Goal: Information Seeking & Learning: Learn about a topic

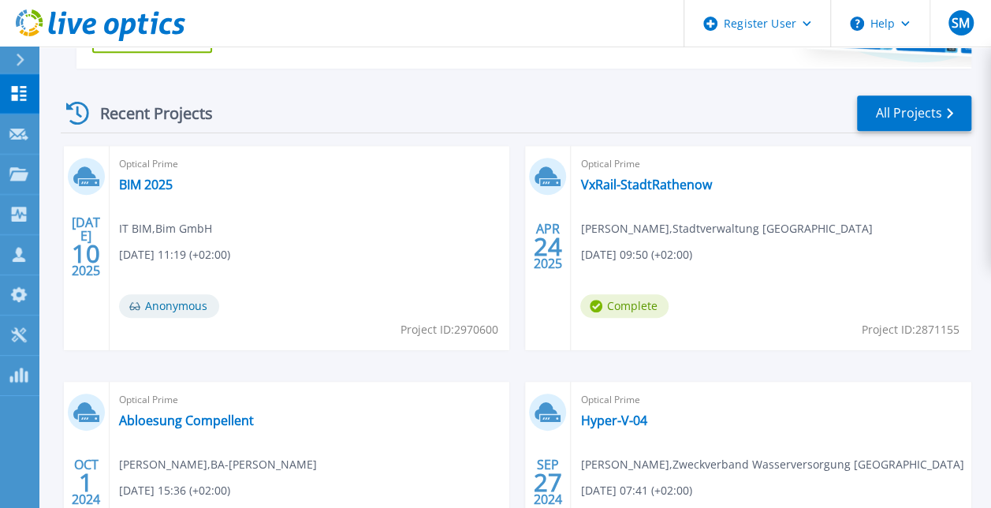
scroll to position [409, 0]
click at [155, 188] on link "BIM 2025" at bounding box center [146, 184] width 54 height 16
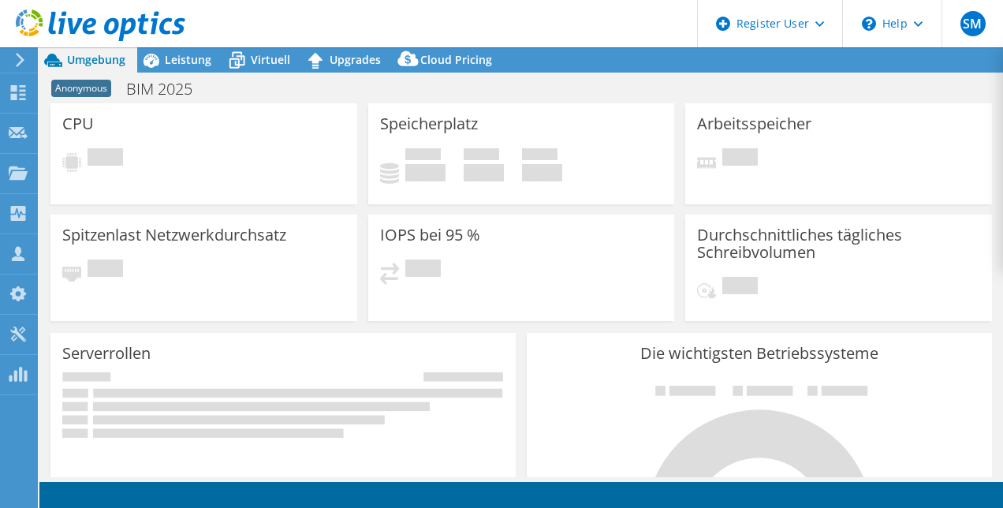
select select "USD"
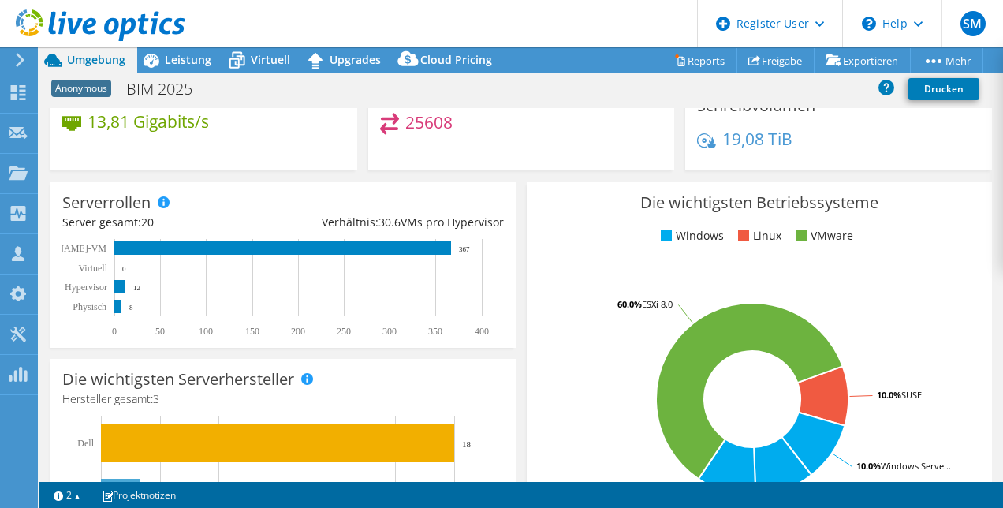
scroll to position [28, 0]
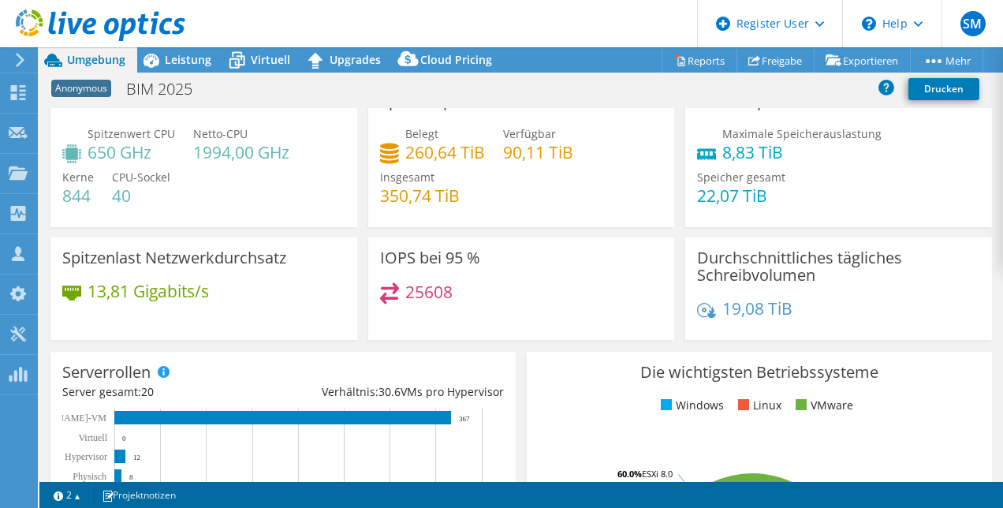
click at [533, 24] on header "SM [PERSON_NAME] [PERSON_NAME] [PERSON_NAME][EMAIL_ADDRESS][PERSON_NAME][DOMAIN…" at bounding box center [501, 23] width 1003 height 47
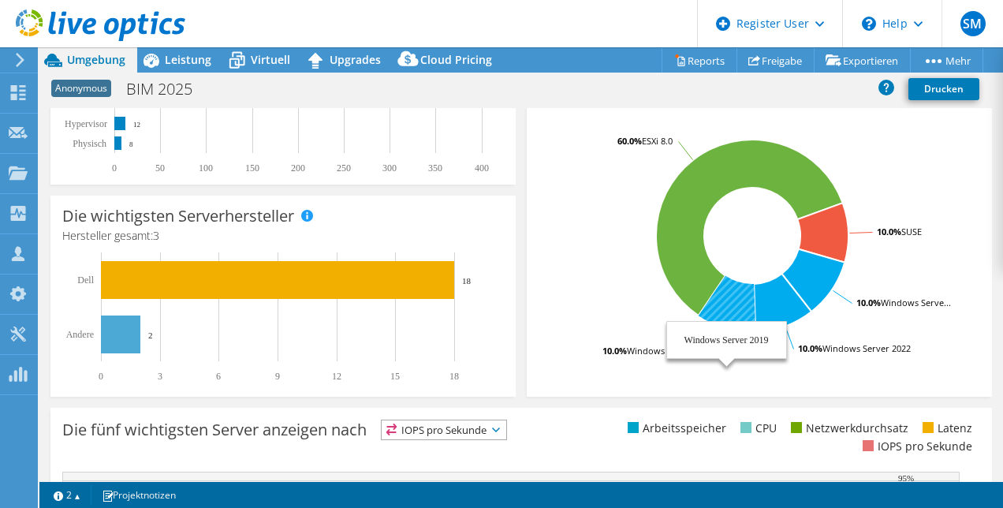
scroll to position [336, 0]
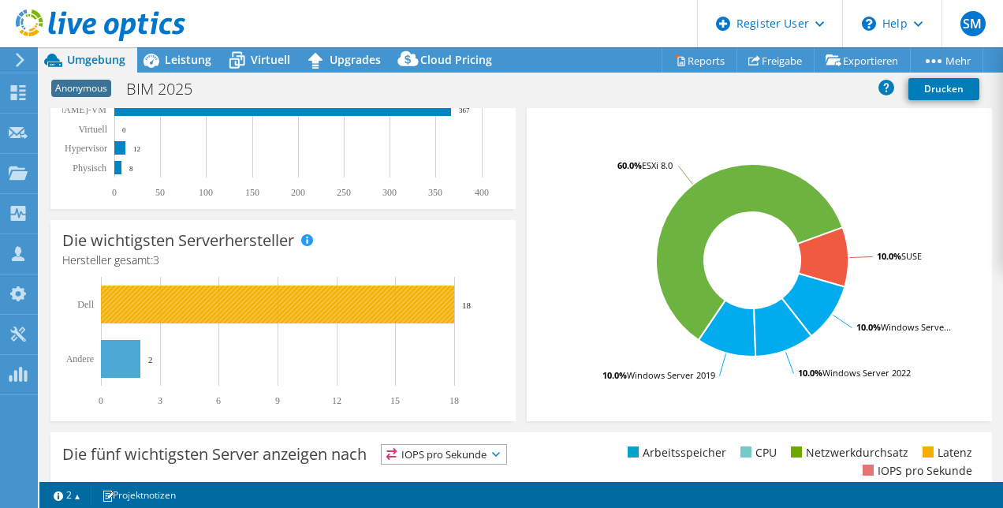
click at [176, 295] on rect at bounding box center [277, 304] width 353 height 38
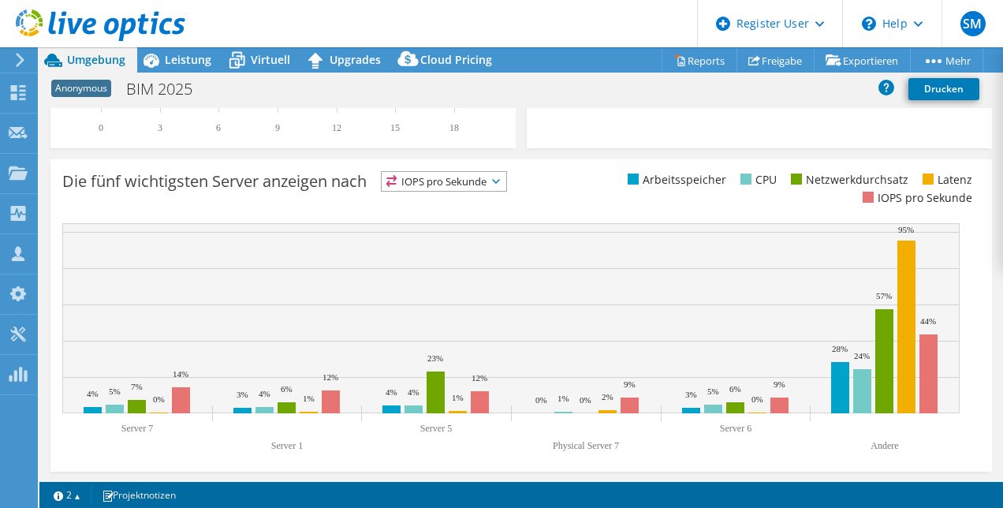
click at [532, 298] on rect at bounding box center [511, 318] width 898 height 190
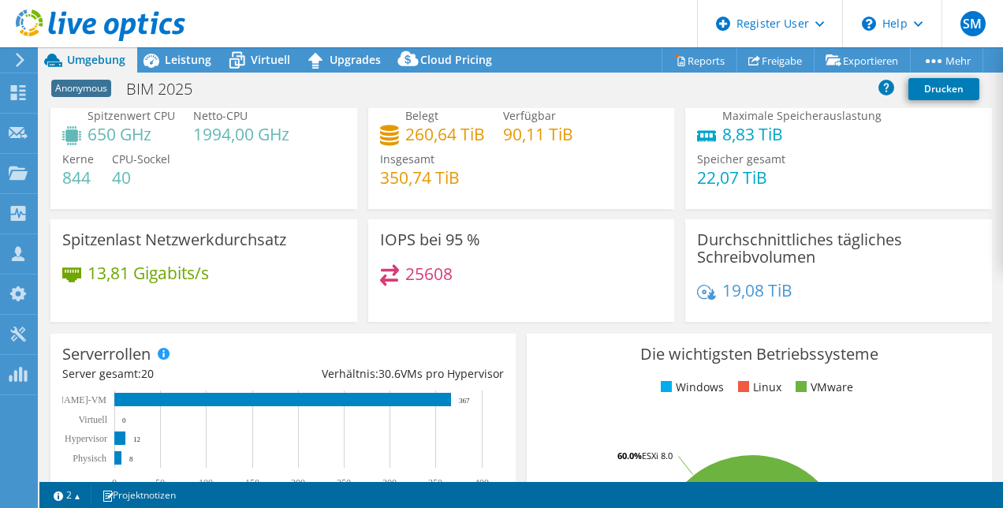
scroll to position [0, 0]
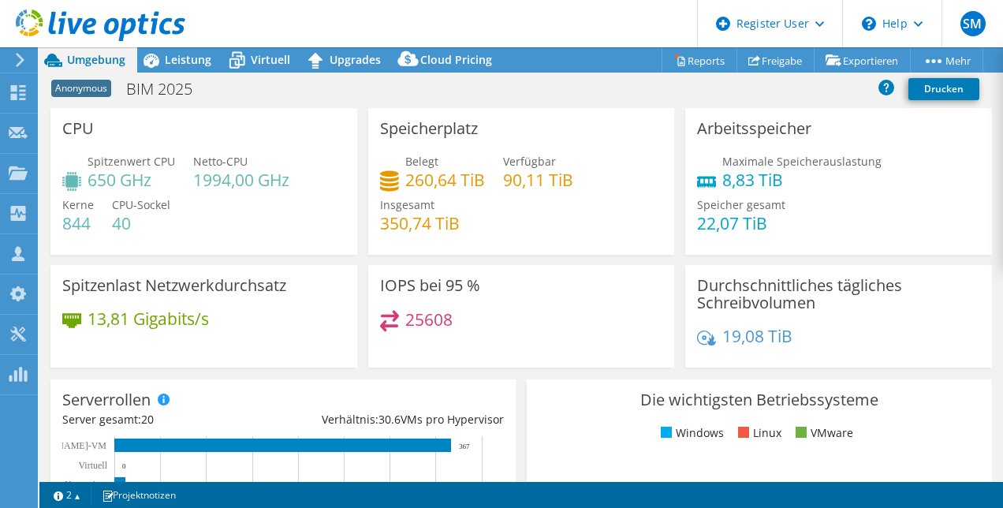
click at [175, 51] on div at bounding box center [92, 26] width 185 height 53
click at [174, 65] on span "Leistung" at bounding box center [188, 59] width 47 height 15
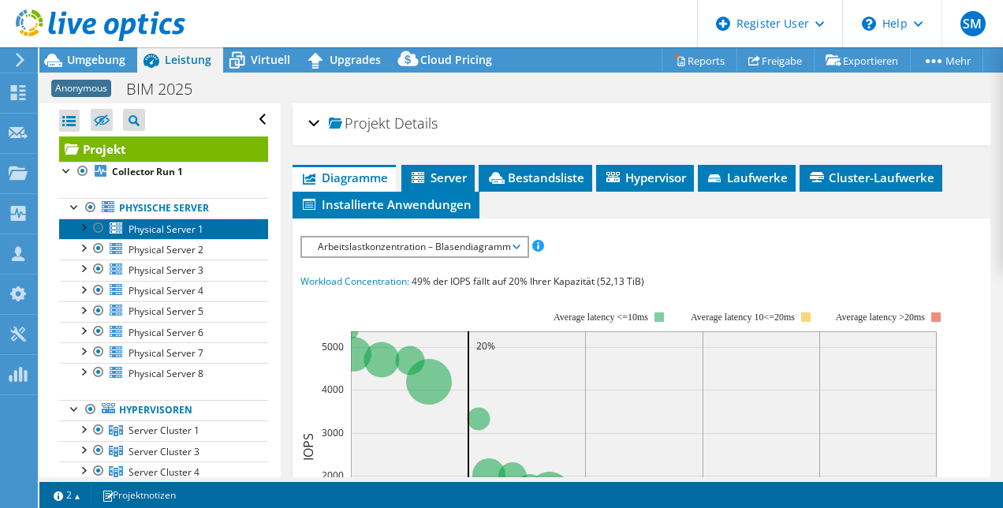
click at [189, 222] on span "Physical Server 1" at bounding box center [166, 228] width 75 height 13
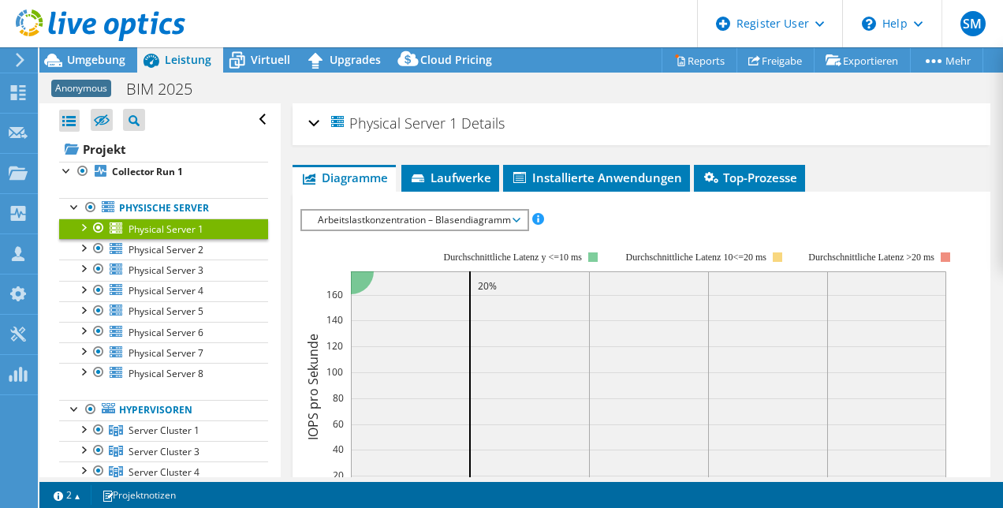
click at [85, 225] on div at bounding box center [83, 226] width 16 height 16
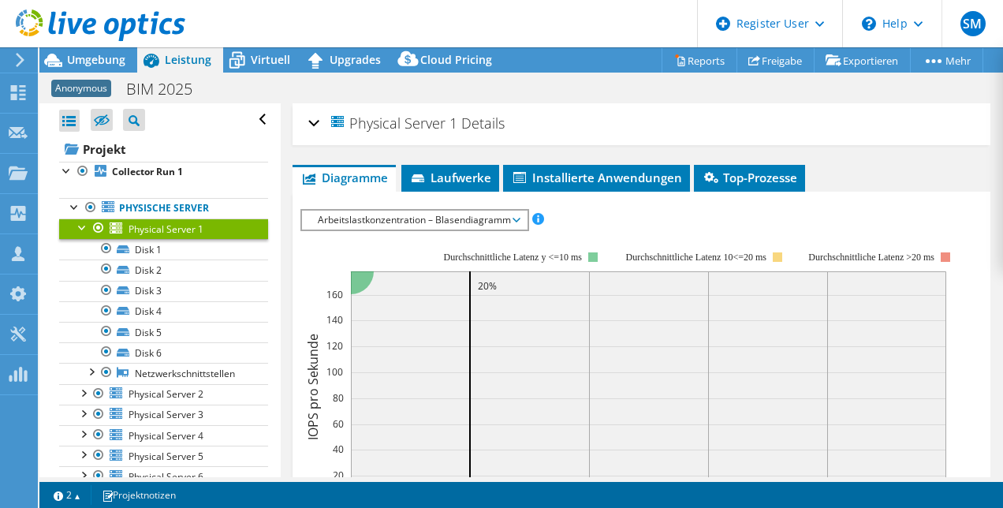
click at [81, 223] on div at bounding box center [83, 226] width 16 height 16
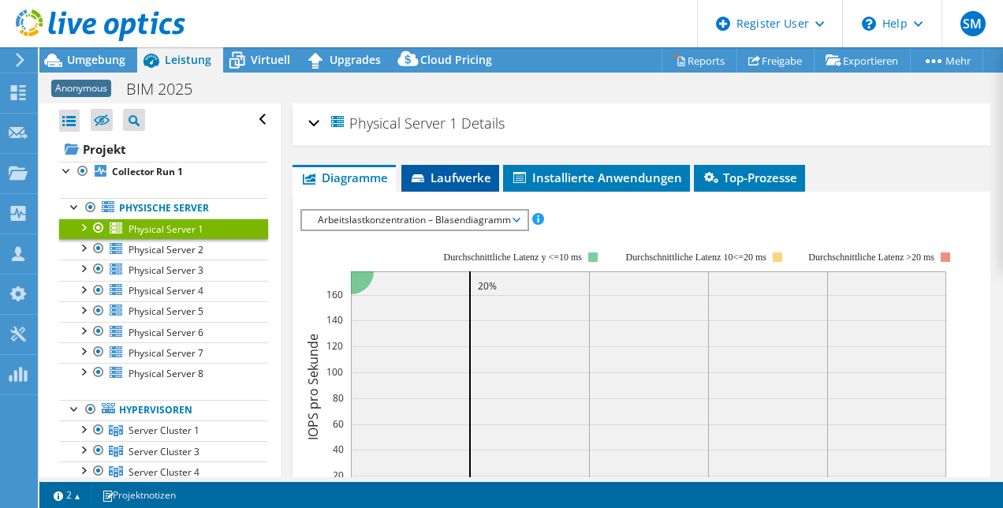
click at [468, 170] on span "Laufwerke" at bounding box center [450, 178] width 82 height 16
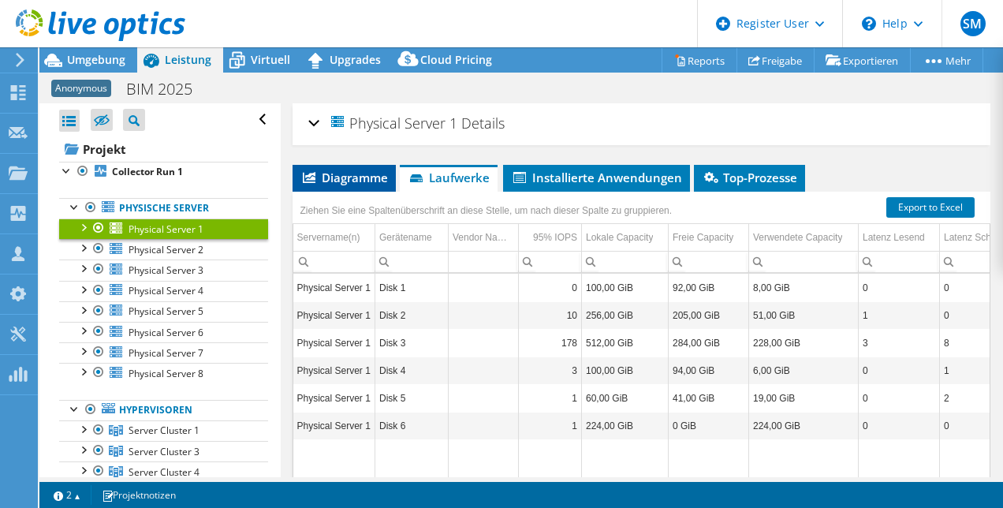
click at [334, 178] on span "Diagramme" at bounding box center [344, 178] width 88 height 16
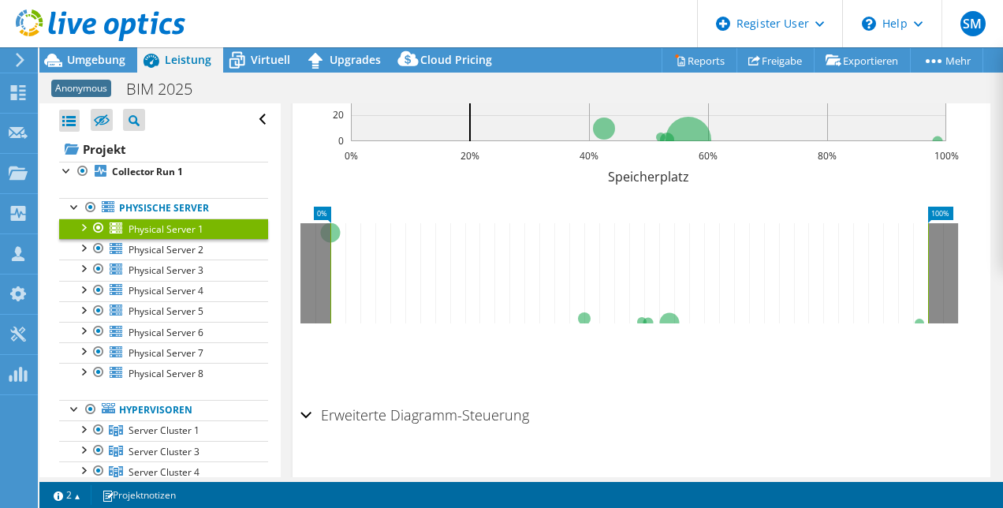
scroll to position [361, 0]
click at [309, 410] on div "Erweiterte Diagramm-Steuerung" at bounding box center [641, 415] width 683 height 34
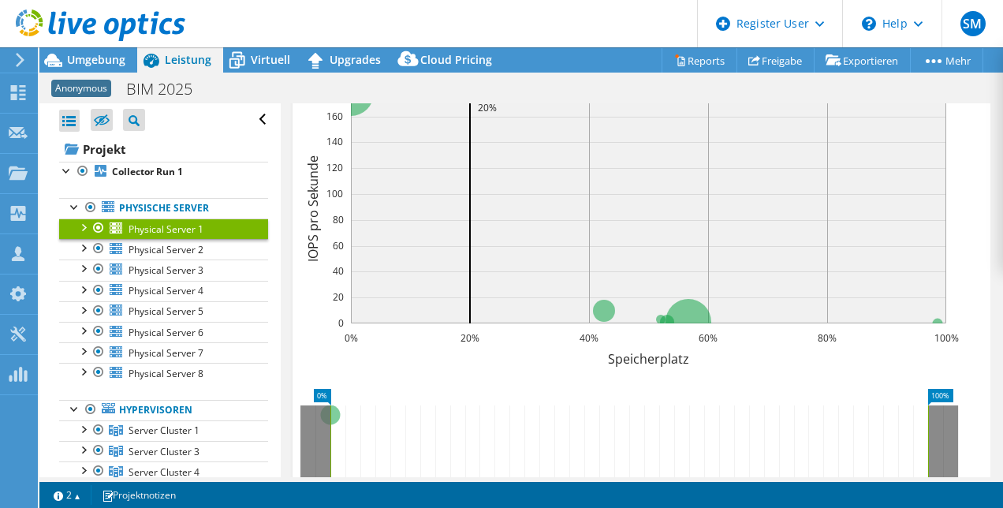
scroll to position [124, 0]
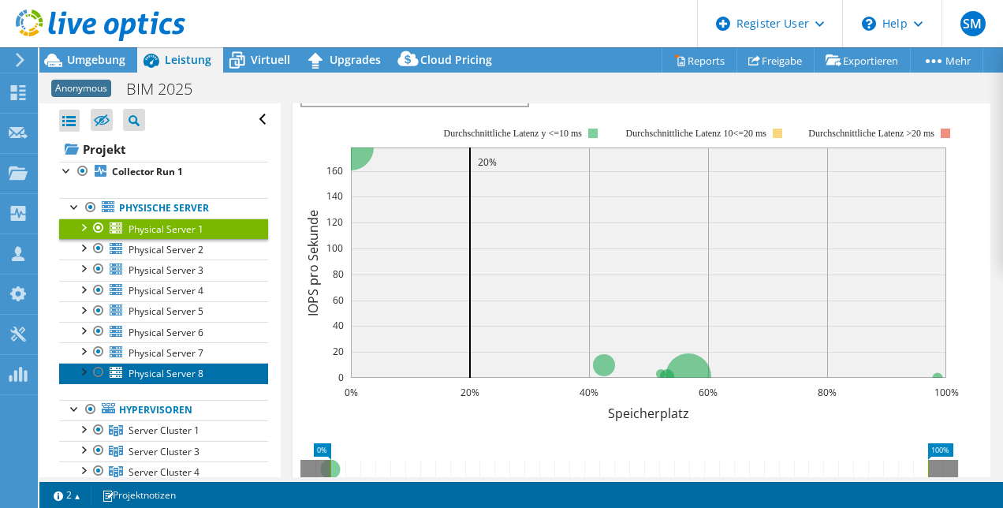
click at [150, 368] on span "Physical Server 8" at bounding box center [166, 373] width 75 height 13
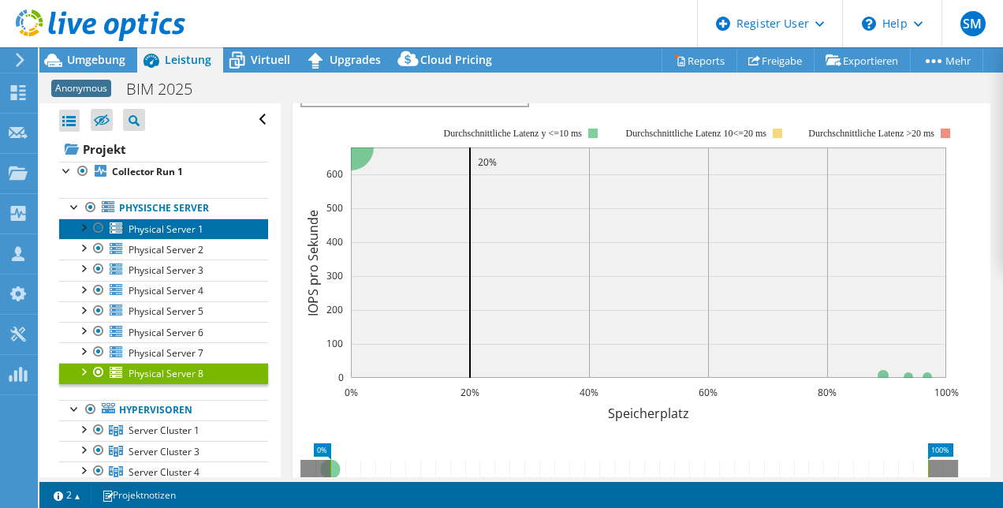
click at [192, 220] on link "Physical Server 1" at bounding box center [163, 228] width 209 height 21
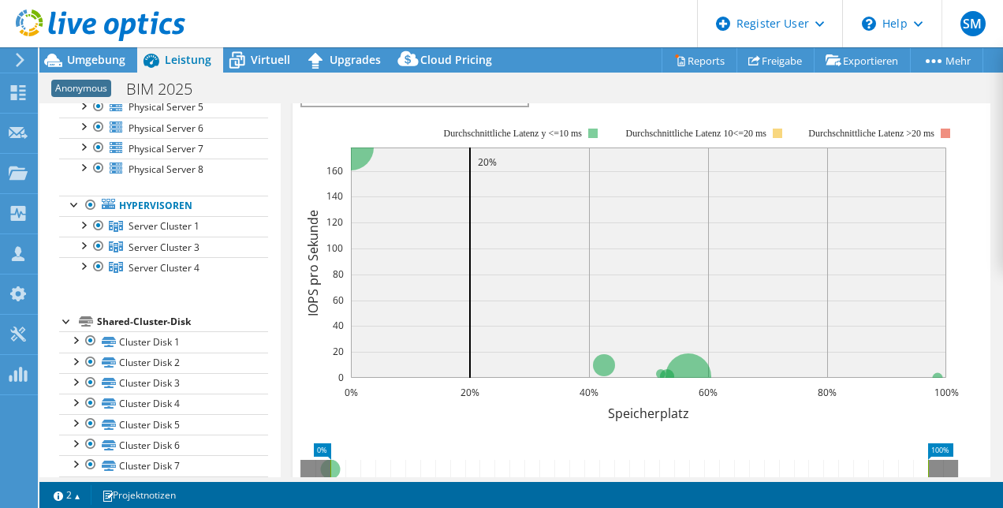
scroll to position [205, 0]
click at [73, 200] on div at bounding box center [75, 203] width 16 height 16
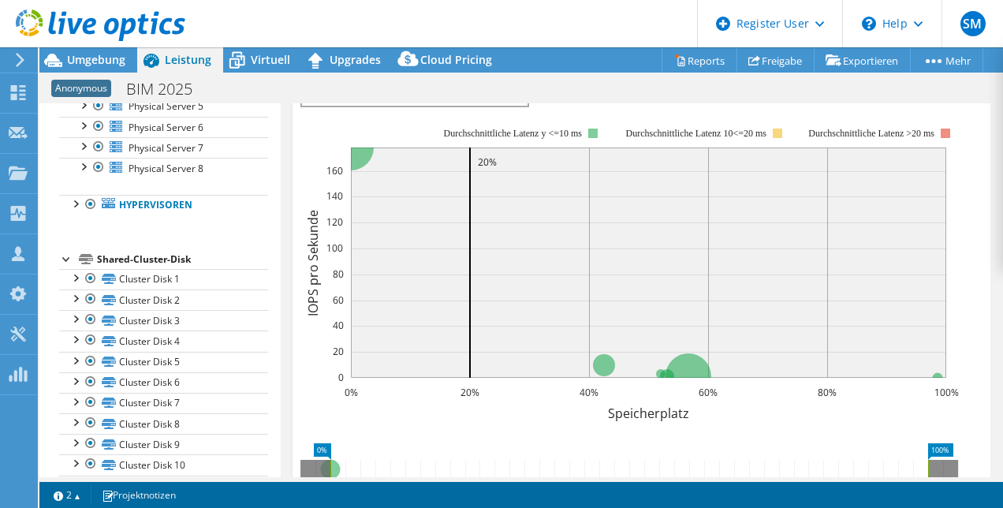
click at [63, 253] on div at bounding box center [67, 258] width 16 height 16
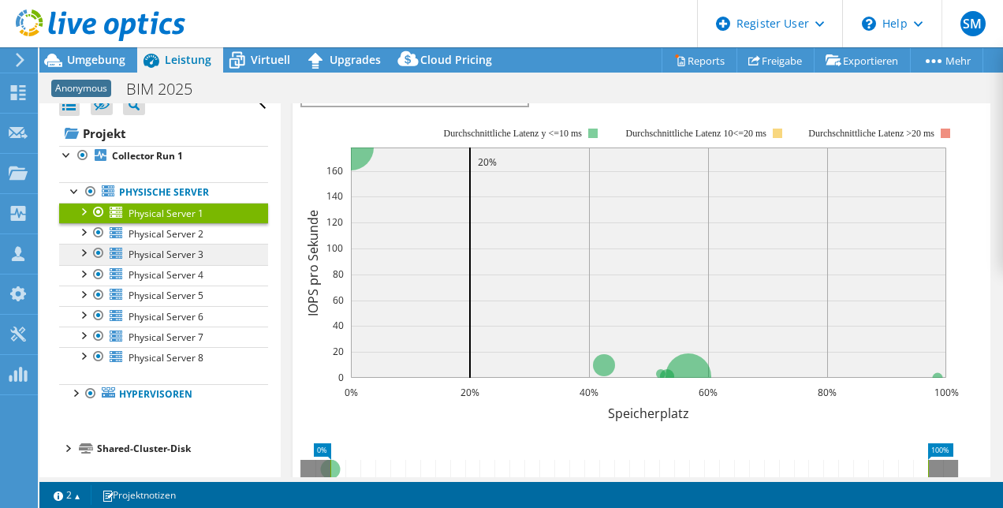
scroll to position [13, 0]
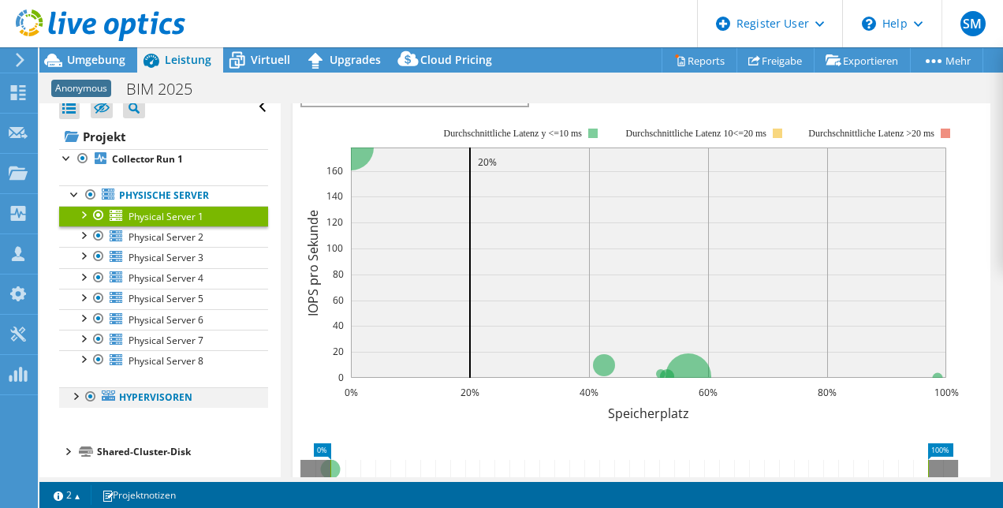
click at [77, 392] on div at bounding box center [75, 395] width 16 height 16
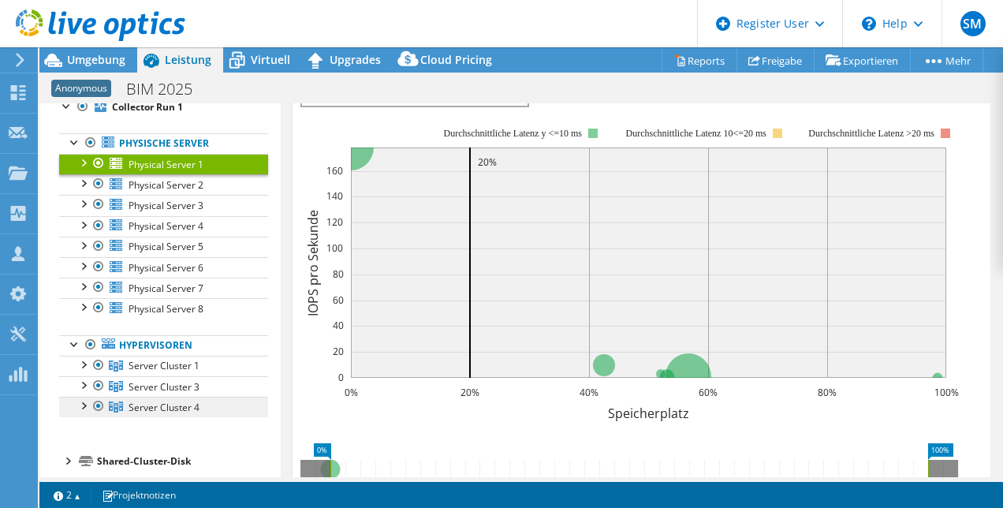
scroll to position [74, 0]
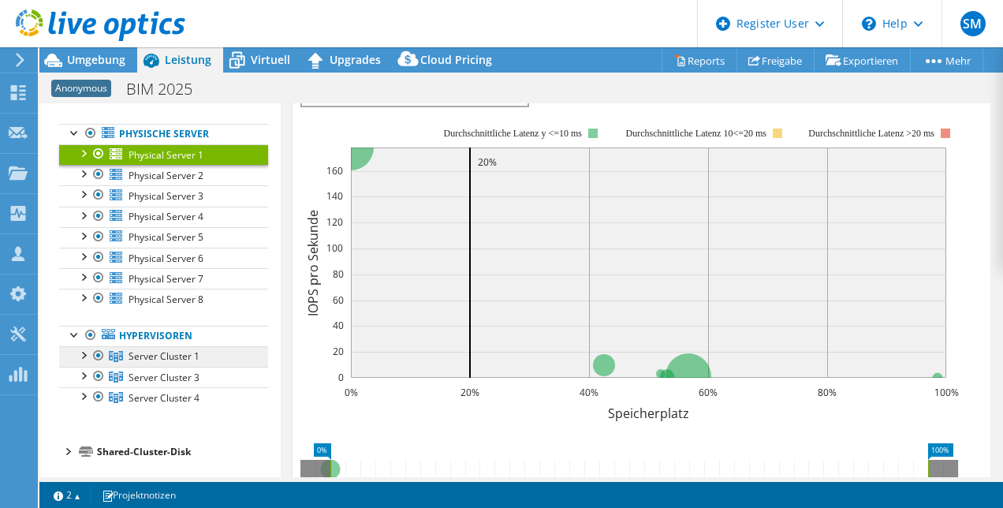
click at [185, 352] on span "Server Cluster 1" at bounding box center [164, 355] width 71 height 13
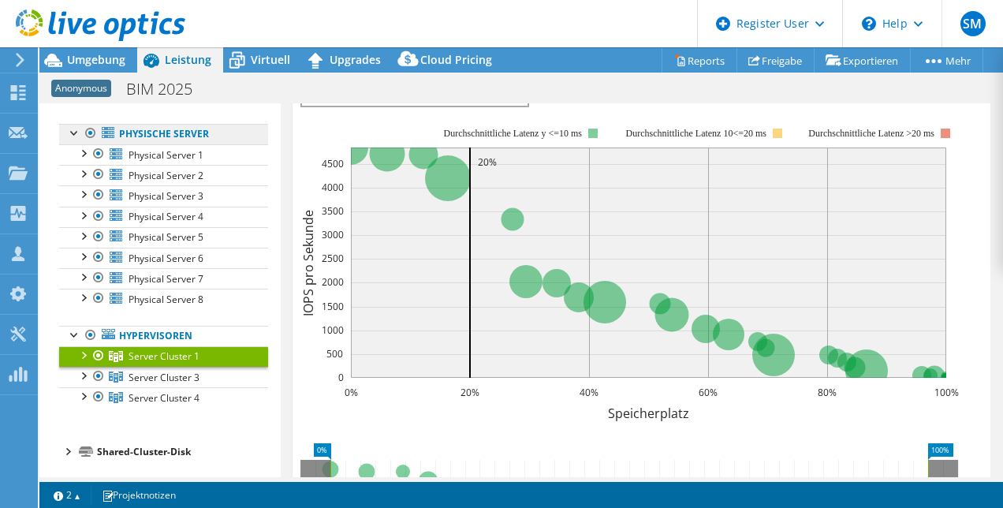
click at [180, 132] on link "Physische Server" at bounding box center [163, 134] width 209 height 21
click at [73, 330] on div at bounding box center [75, 334] width 16 height 16
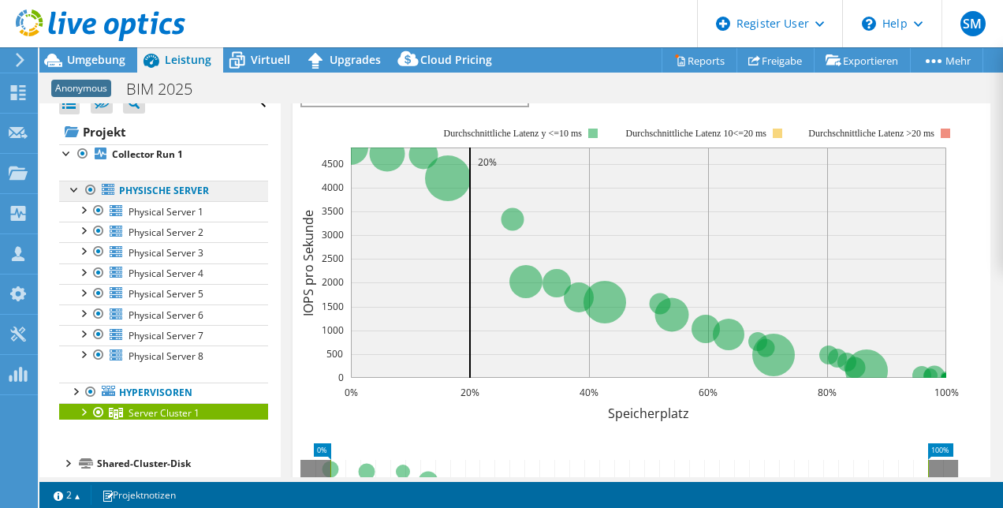
scroll to position [13, 0]
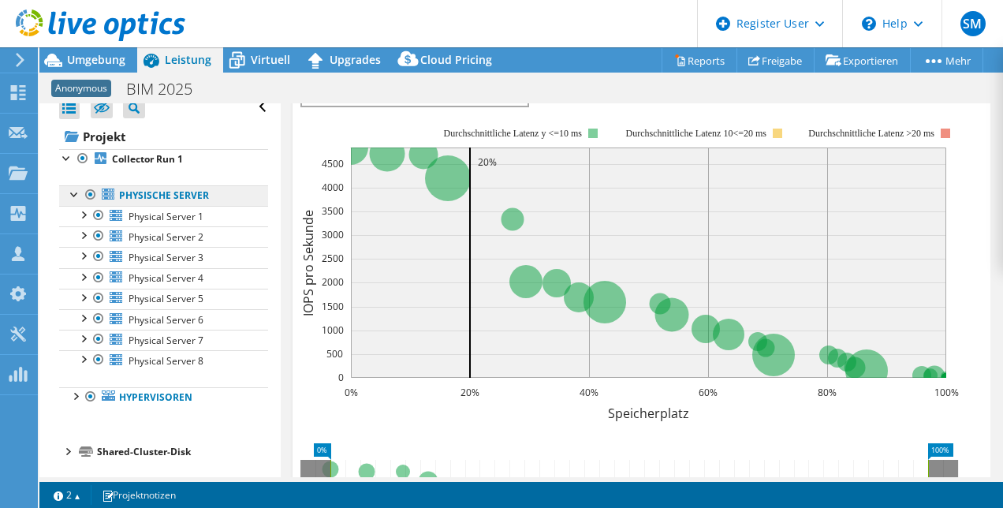
click at [161, 191] on link "Physische Server" at bounding box center [163, 195] width 209 height 21
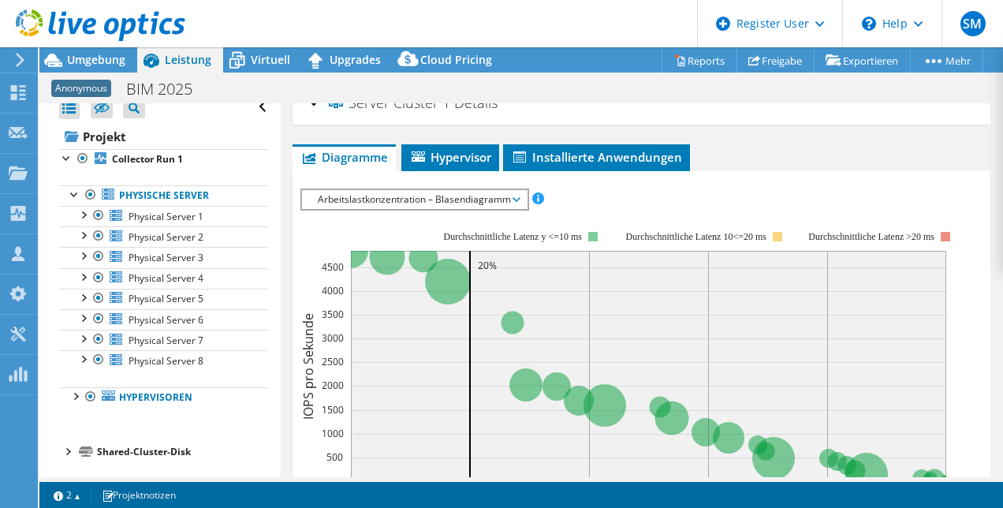
scroll to position [0, 0]
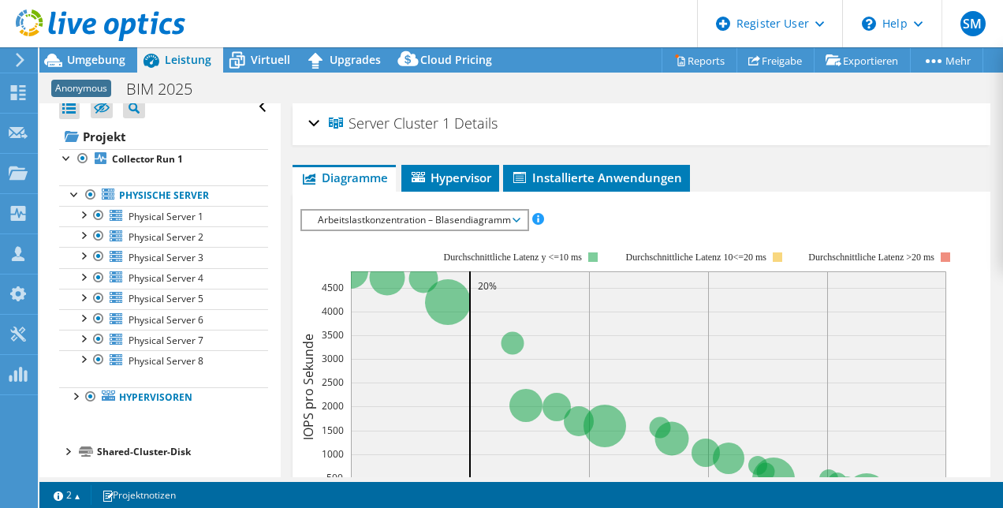
click at [443, 161] on div "Server Cluster 1 Details Hypervisoren 7 Lokale Disks 7 Shared-Cluster-Disk 26 B…" at bounding box center [642, 517] width 722 height 828
click at [446, 181] on span "Hypervisor" at bounding box center [450, 178] width 82 height 16
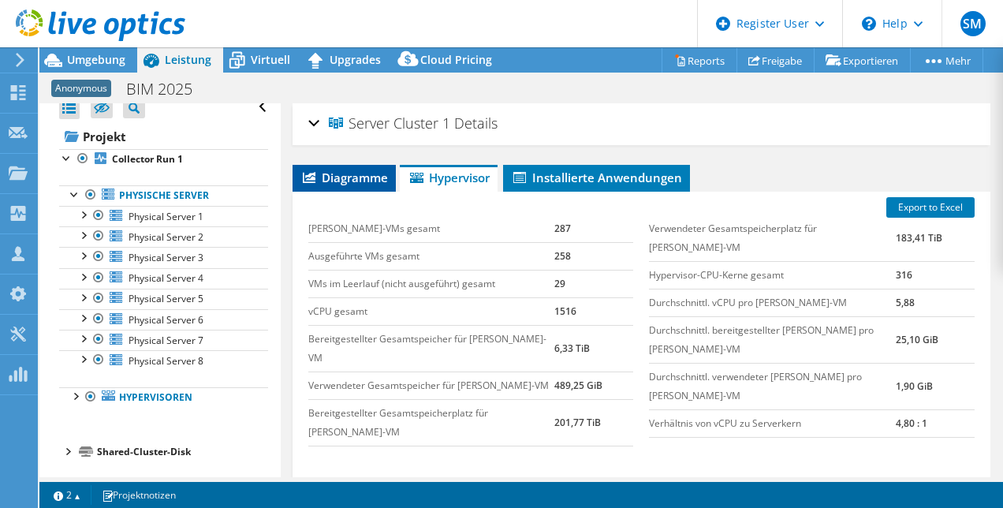
click at [327, 175] on span "Diagramme" at bounding box center [344, 178] width 88 height 16
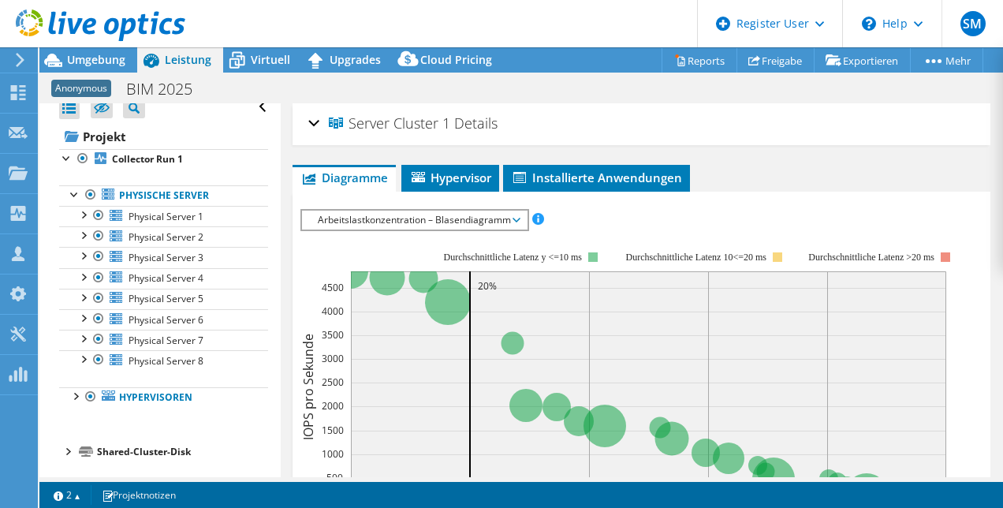
click at [511, 218] on span "Arbeitslastkonzentration – Blasendiagramm" at bounding box center [414, 220] width 209 height 19
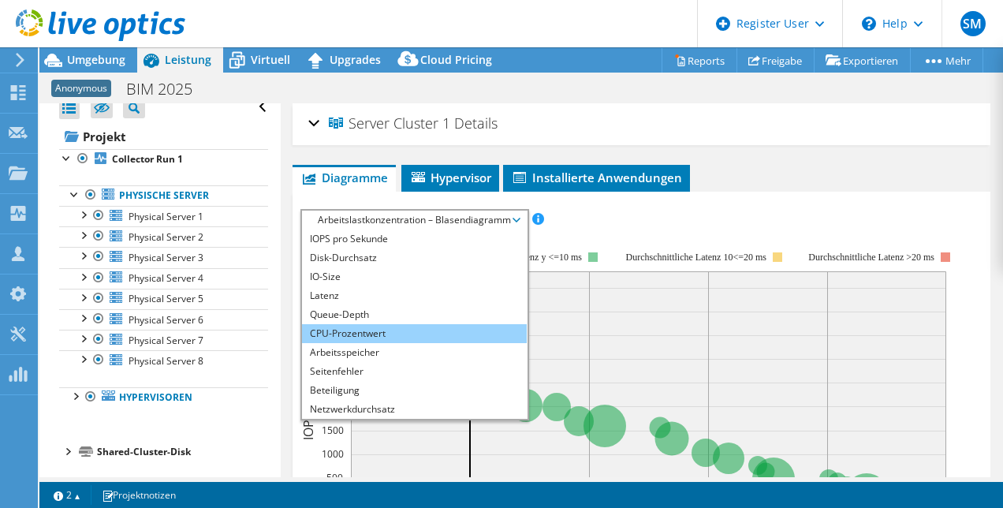
click at [383, 334] on li "CPU-Prozentwert" at bounding box center [414, 333] width 225 height 19
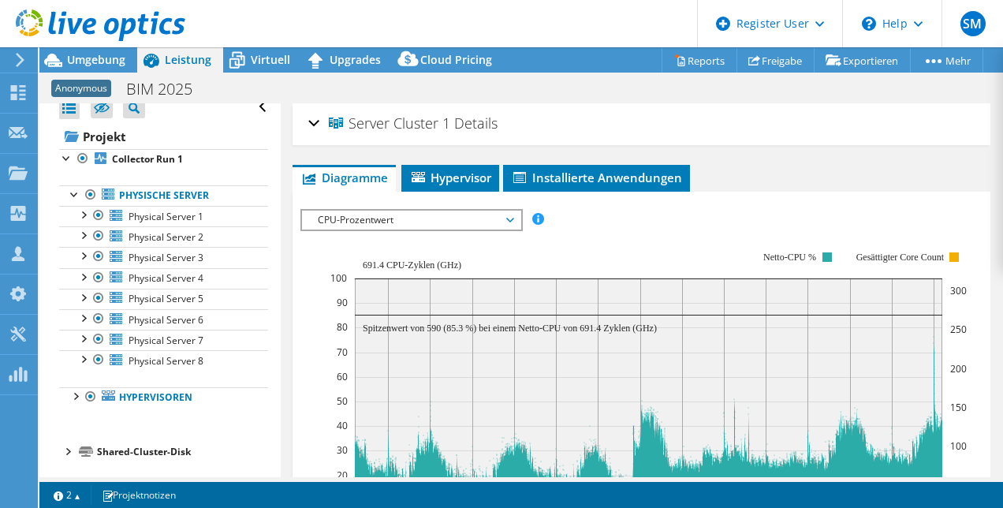
click at [510, 215] on span "CPU-Prozentwert" at bounding box center [411, 220] width 203 height 19
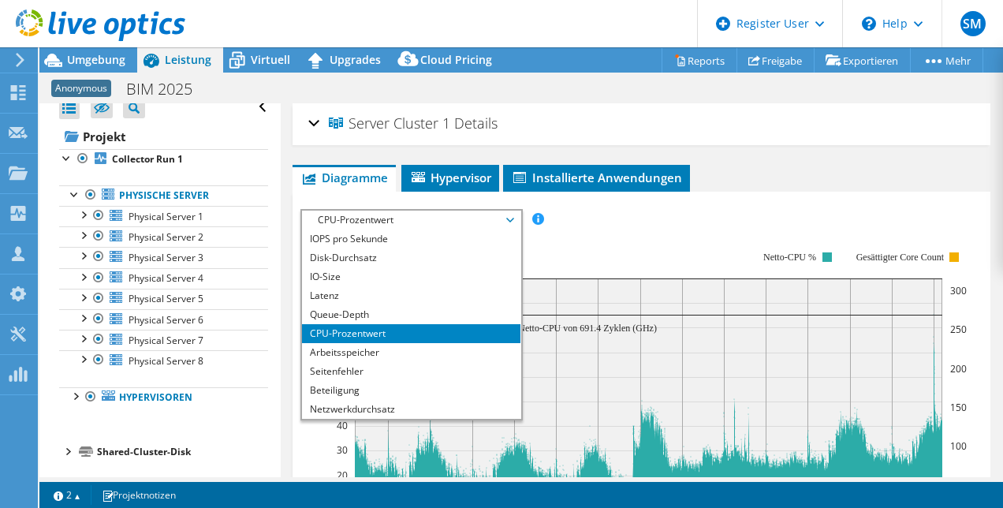
click at [510, 215] on span "CPU-Prozentwert" at bounding box center [411, 220] width 203 height 19
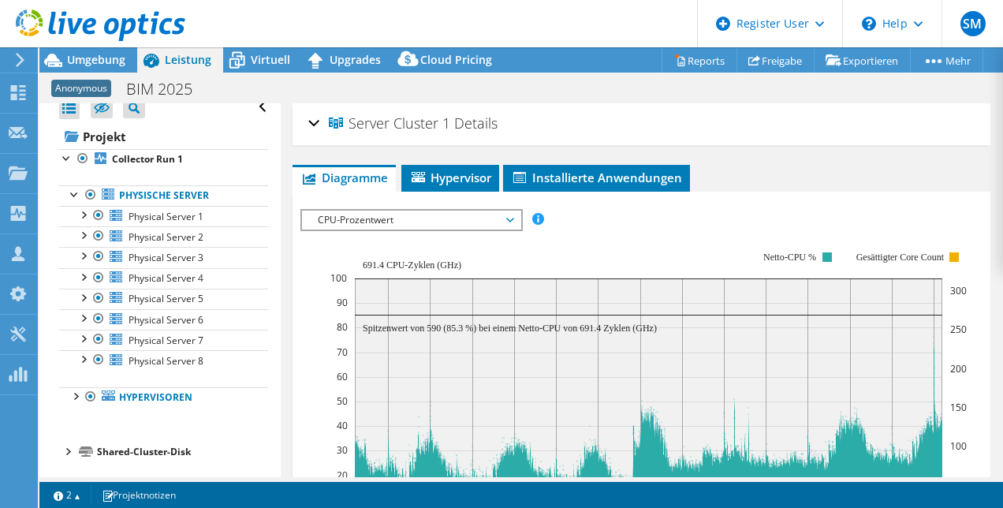
click at [510, 215] on span "CPU-Prozentwert" at bounding box center [411, 220] width 203 height 19
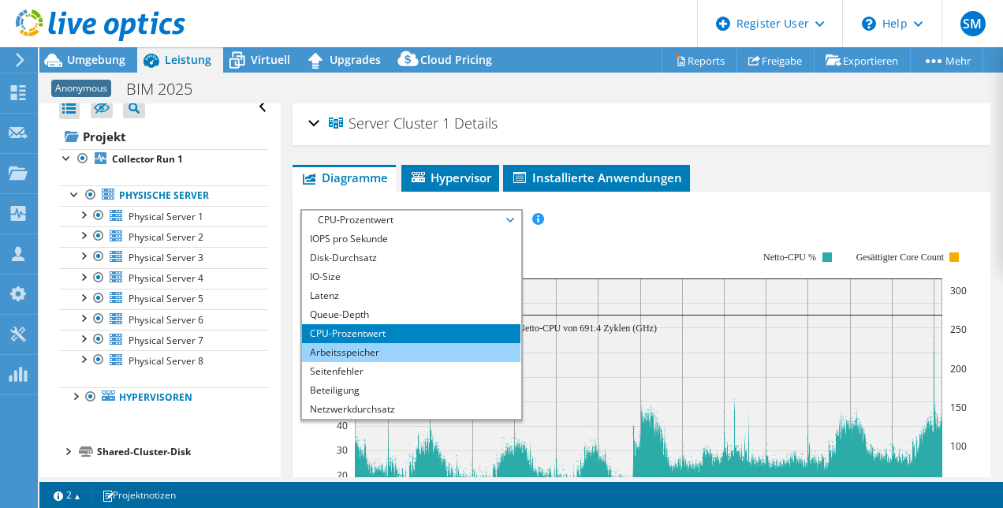
click at [364, 353] on li "Arbeitsspeicher" at bounding box center [411, 352] width 218 height 19
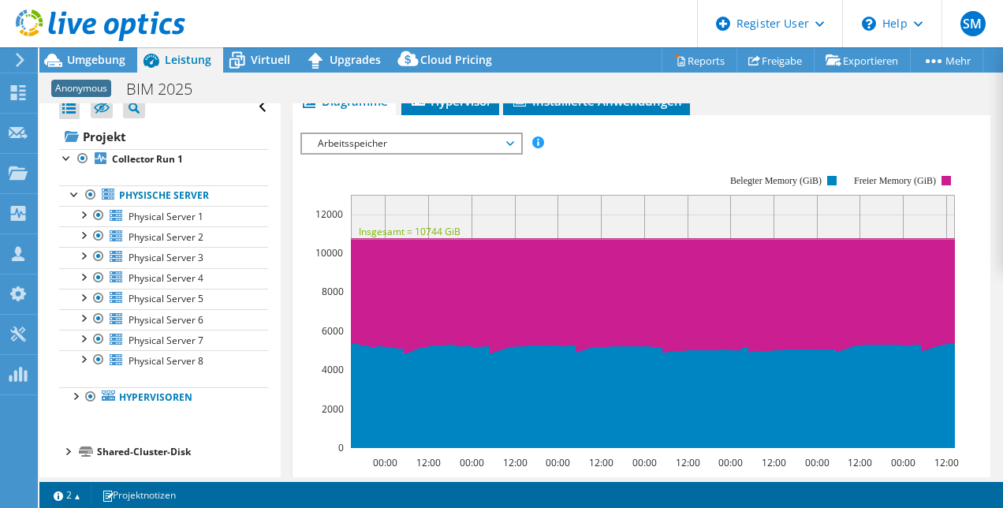
scroll to position [84, 0]
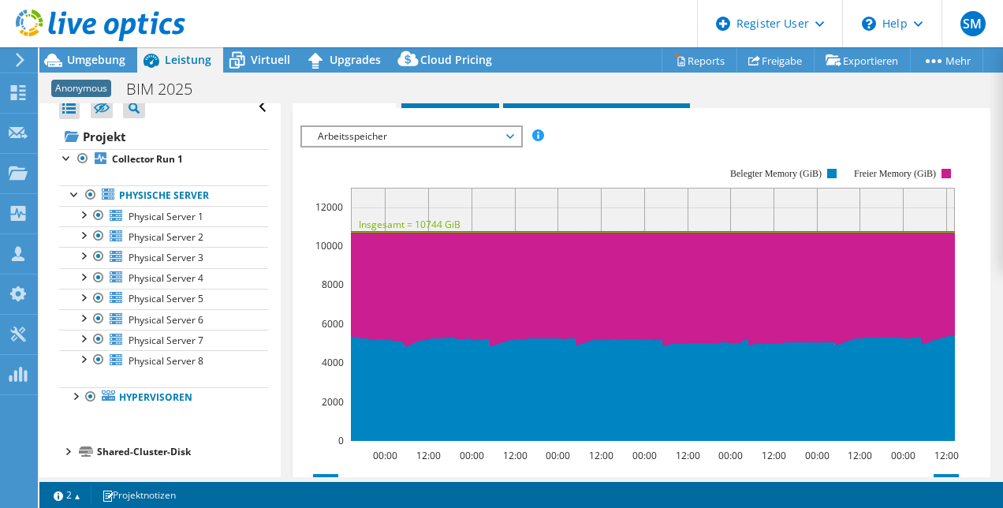
click at [334, 106] on li "Diagramme" at bounding box center [344, 94] width 103 height 27
click at [516, 132] on span "Arbeitsspeicher" at bounding box center [411, 136] width 218 height 19
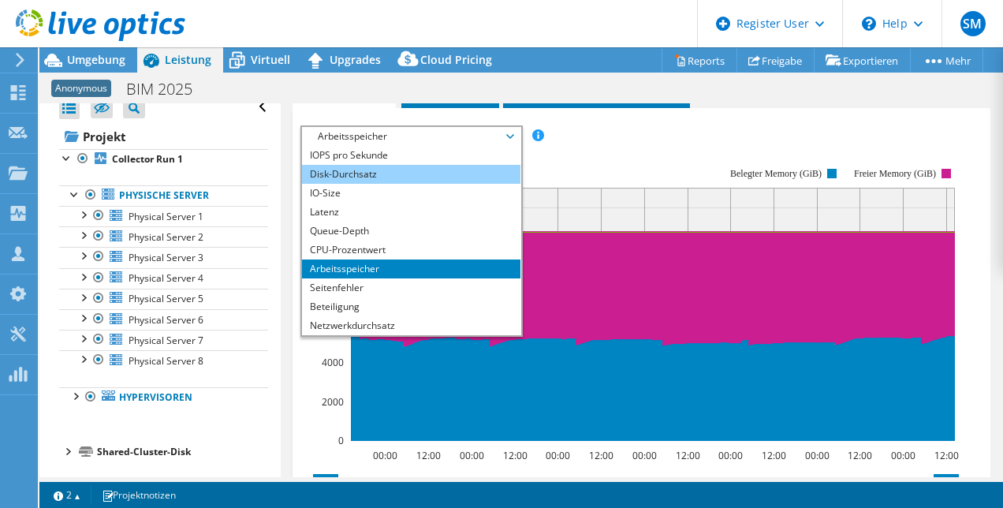
click at [369, 169] on li "Disk-Durchsatz" at bounding box center [411, 174] width 218 height 19
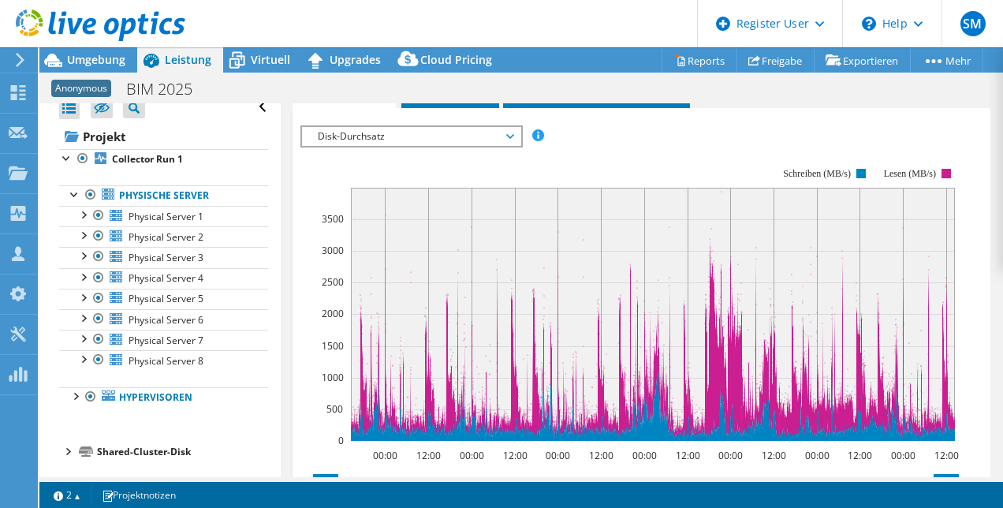
scroll to position [9, 0]
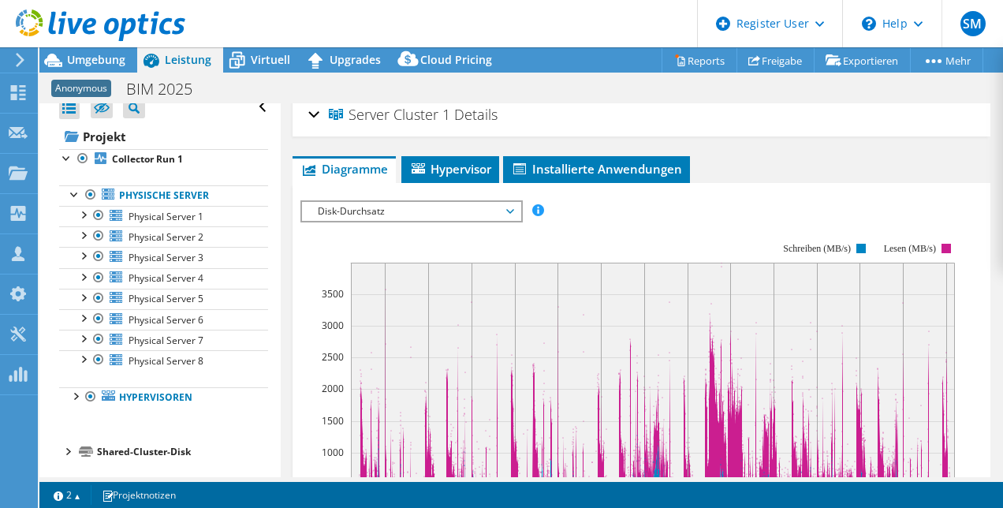
click at [513, 211] on span "Disk-Durchsatz" at bounding box center [411, 211] width 203 height 19
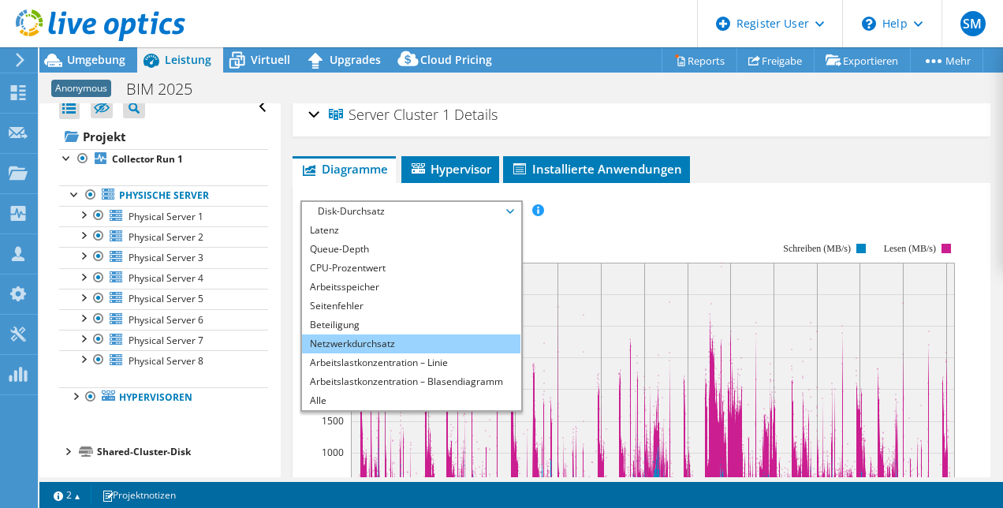
scroll to position [0, 0]
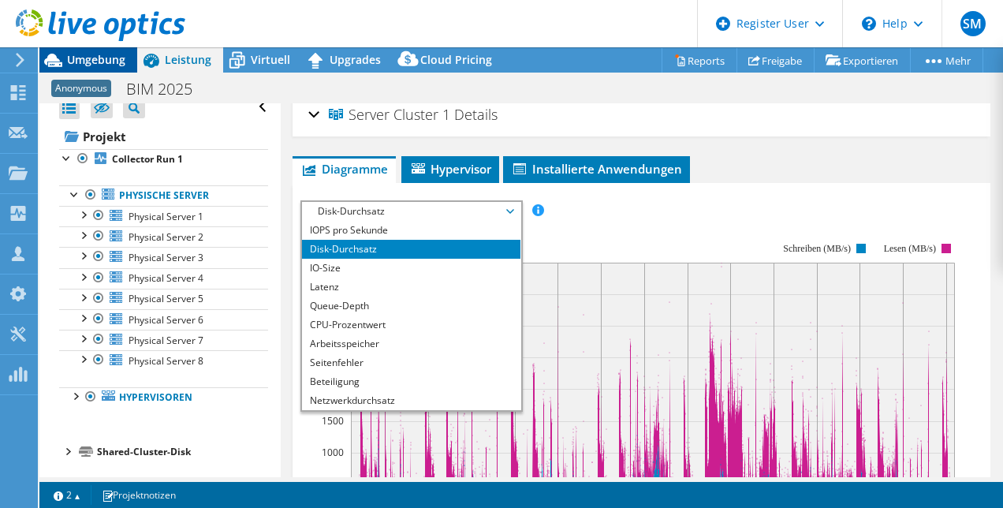
click at [81, 55] on span "Umgebung" at bounding box center [96, 59] width 58 height 15
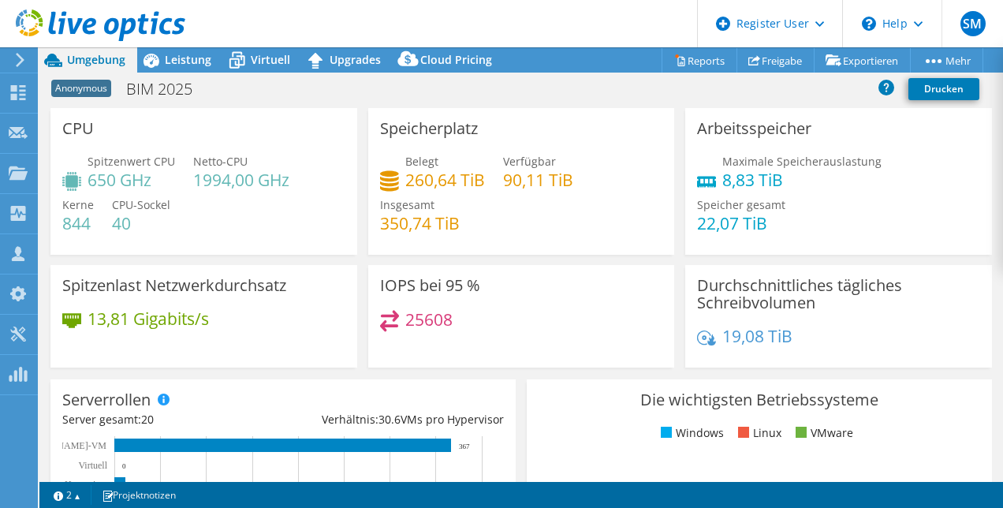
click at [310, 24] on header "SM Dell-Benutzer Steven Maess Steven.Maess@dell.com Dell My Profile Log Out \n …" at bounding box center [501, 23] width 1003 height 47
click at [323, 88] on div "Anonymous BIM 2025 Drucken" at bounding box center [521, 88] width 964 height 29
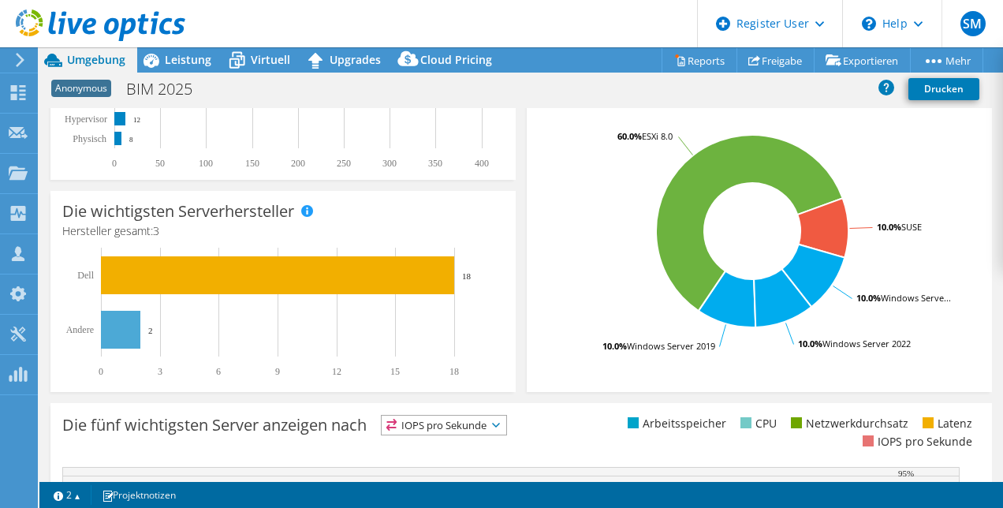
scroll to position [364, 0]
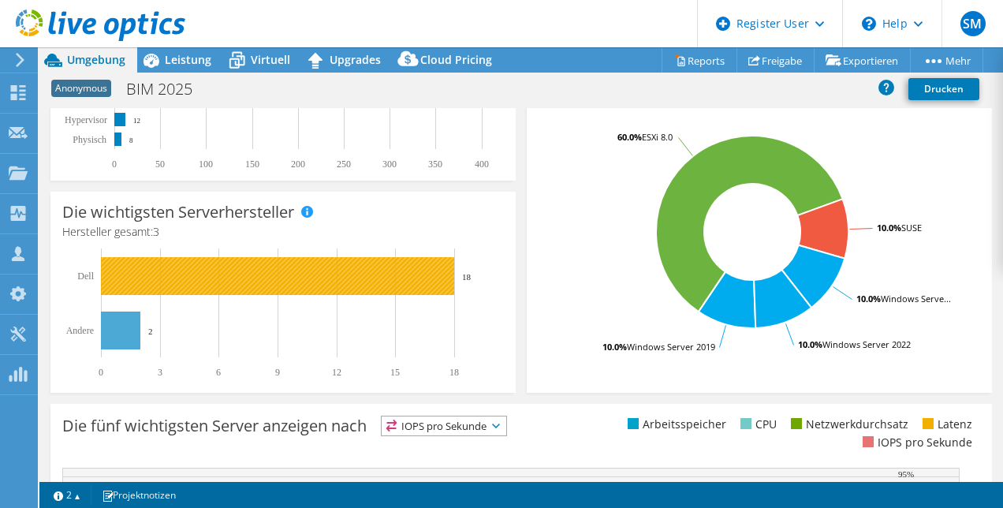
click at [388, 278] on rect at bounding box center [277, 276] width 353 height 38
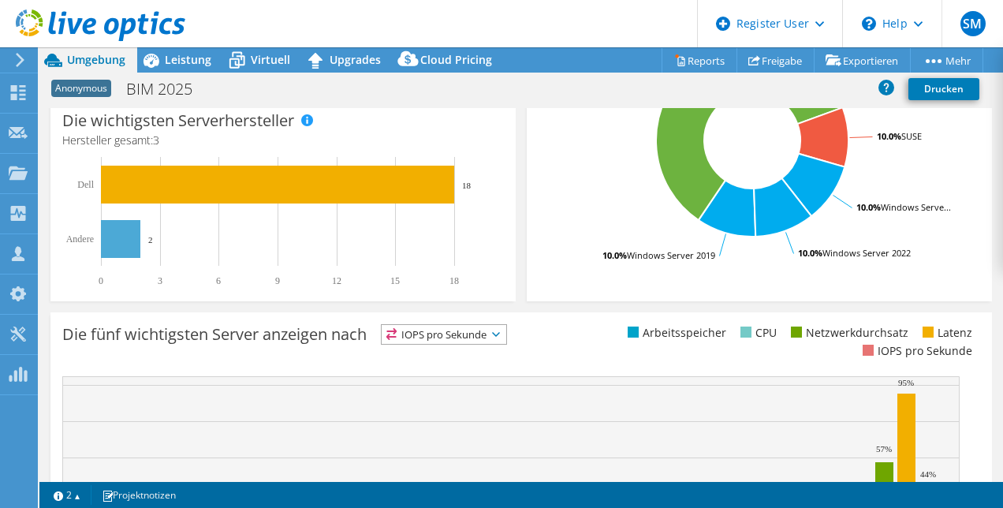
scroll to position [450, 0]
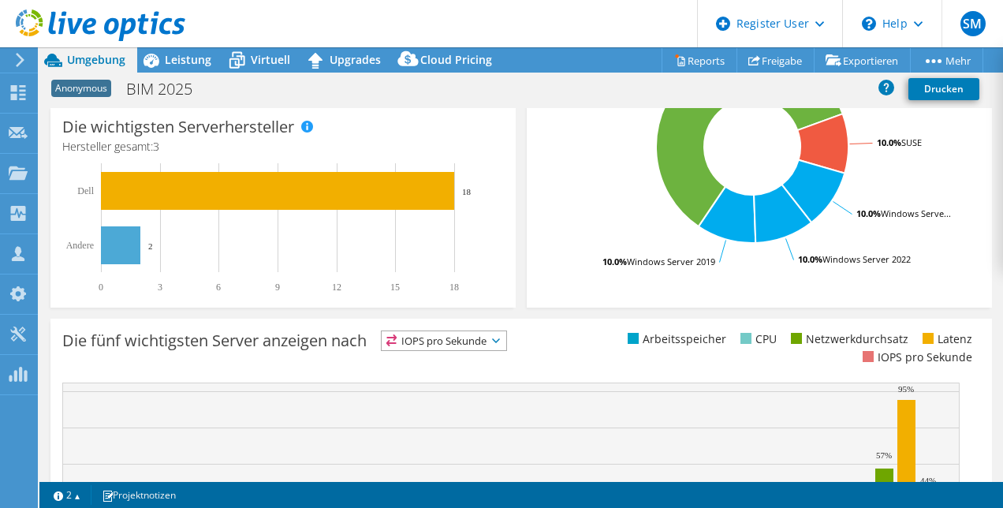
click at [500, 338] on icon at bounding box center [496, 340] width 8 height 5
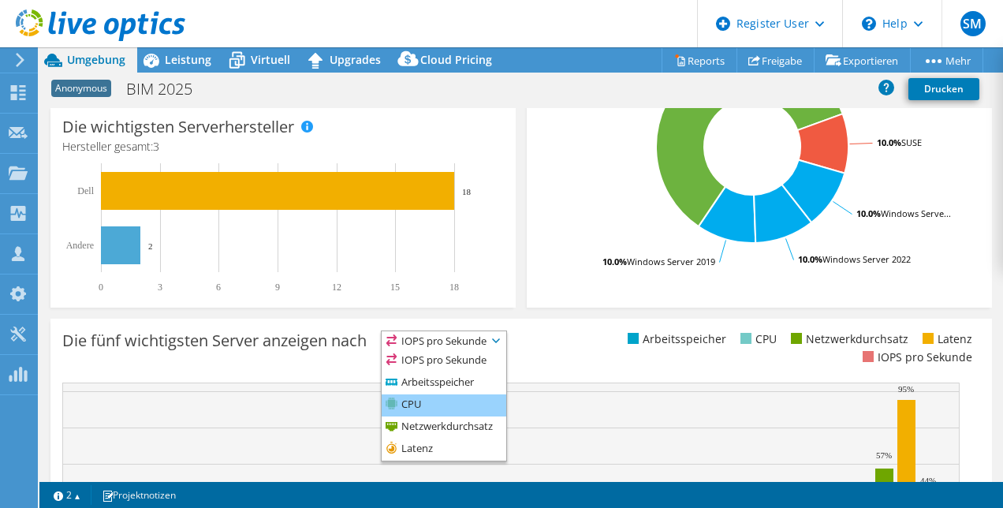
click at [456, 413] on li "CPU" at bounding box center [444, 405] width 125 height 22
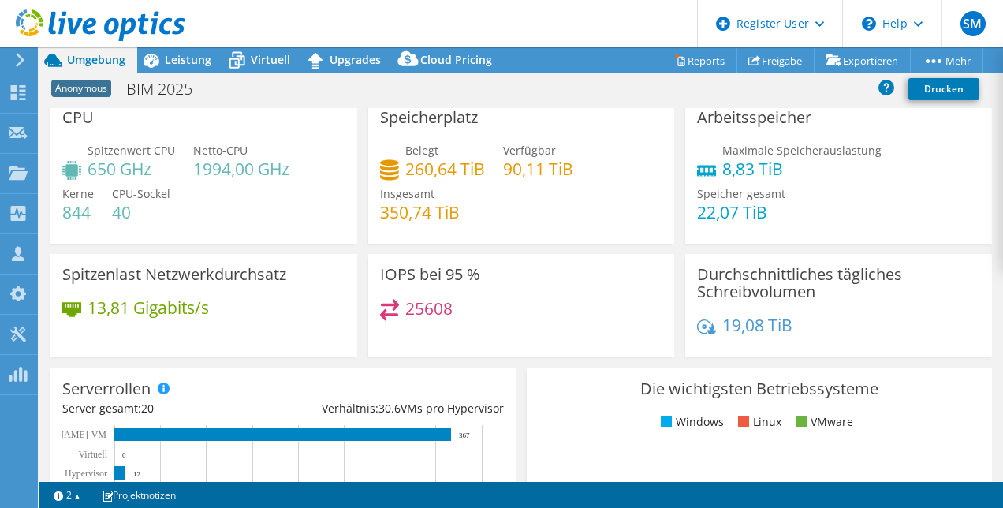
scroll to position [0, 0]
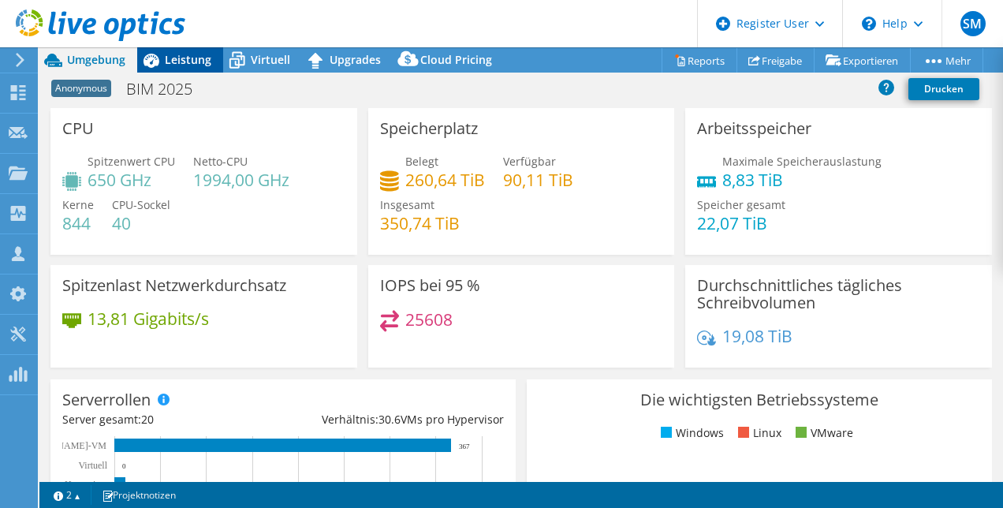
click at [177, 58] on span "Leistung" at bounding box center [188, 59] width 47 height 15
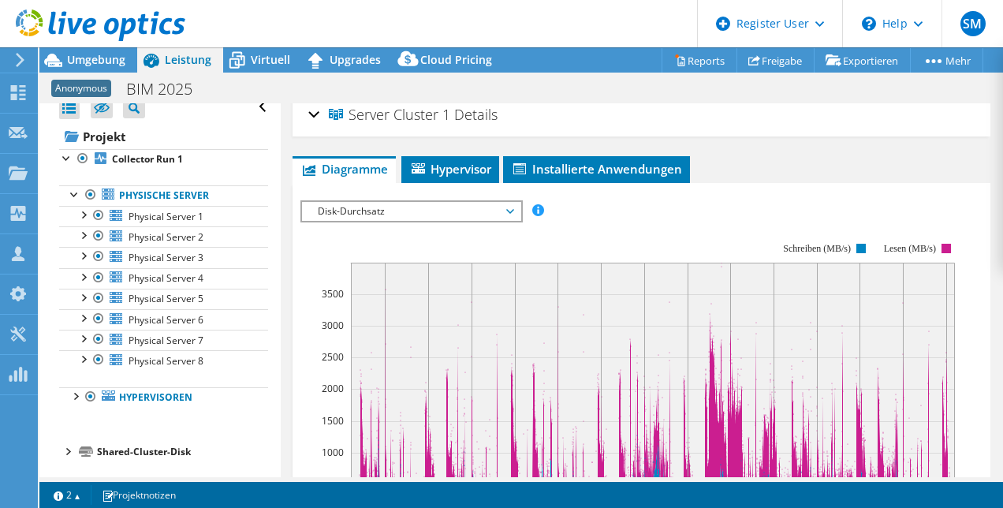
click at [172, 377] on ul "Physische Server Physical Server 1 Disk 1 Disk 2" at bounding box center [163, 297] width 209 height 254
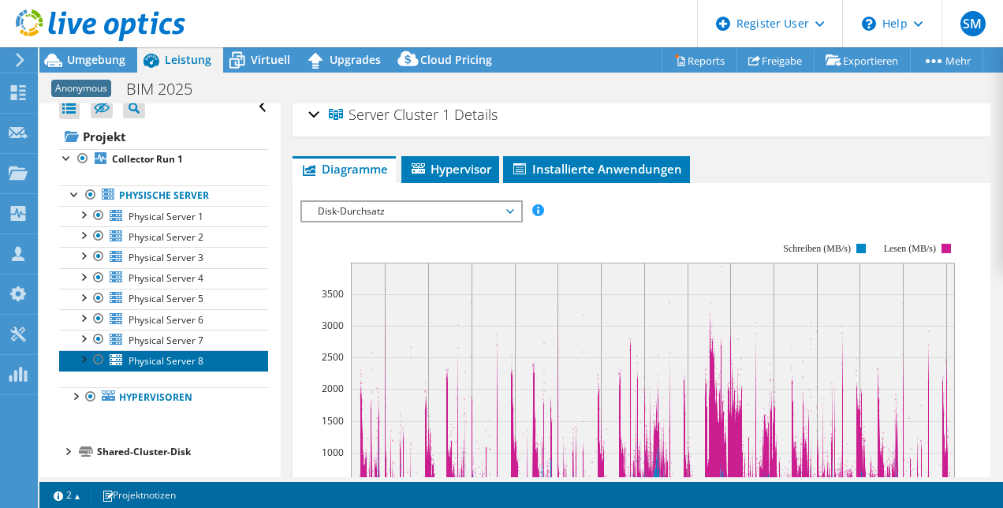
click at [180, 354] on span "Physical Server 8" at bounding box center [166, 360] width 75 height 13
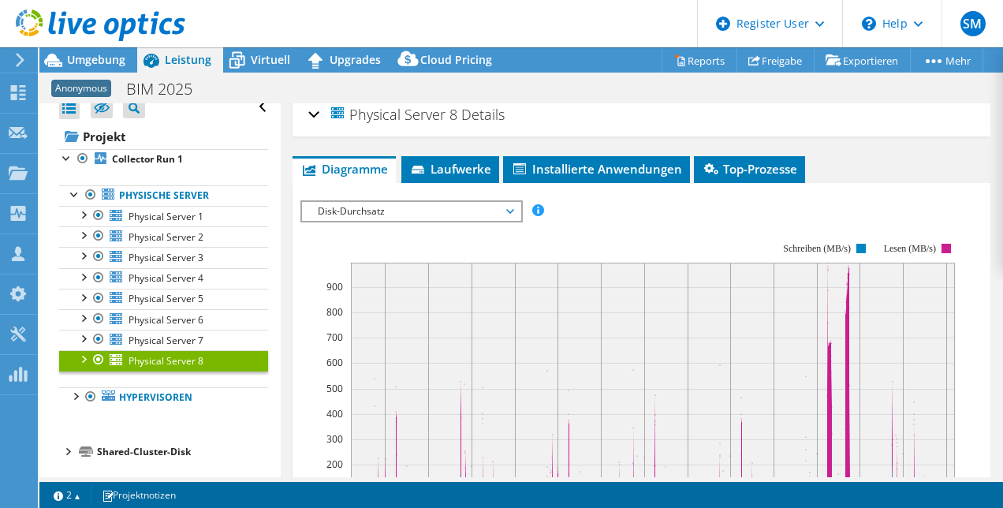
click at [510, 211] on span "Disk-Durchsatz" at bounding box center [411, 211] width 203 height 19
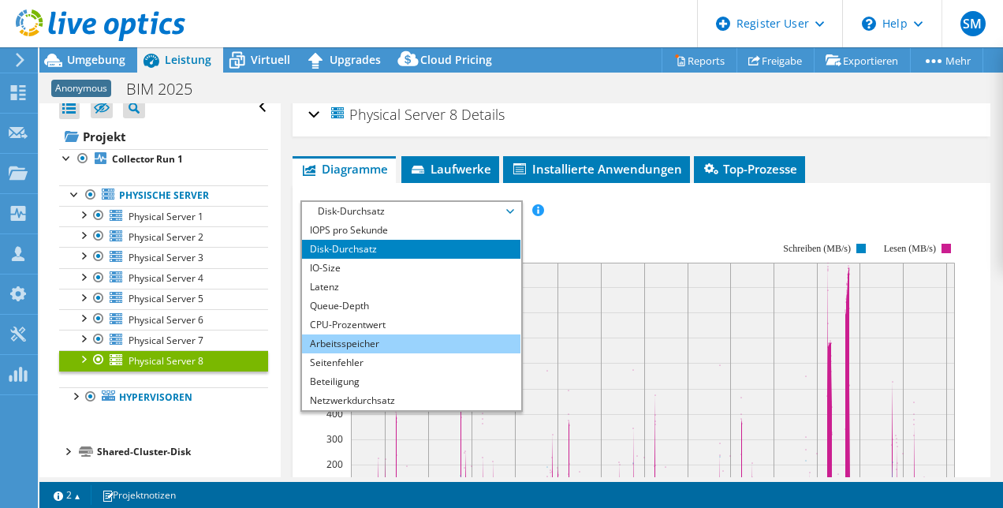
click at [448, 337] on li "Arbeitsspeicher" at bounding box center [411, 343] width 218 height 19
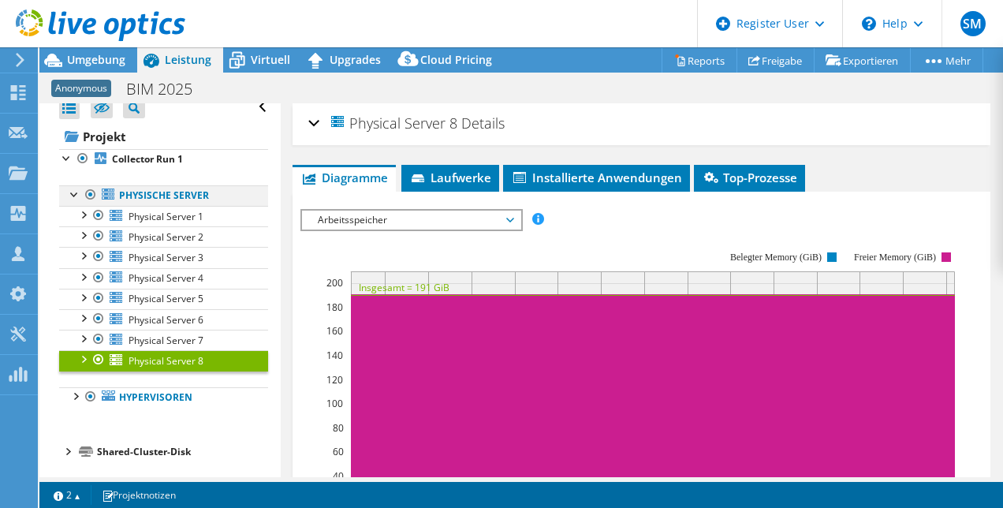
click at [77, 194] on div at bounding box center [75, 193] width 16 height 16
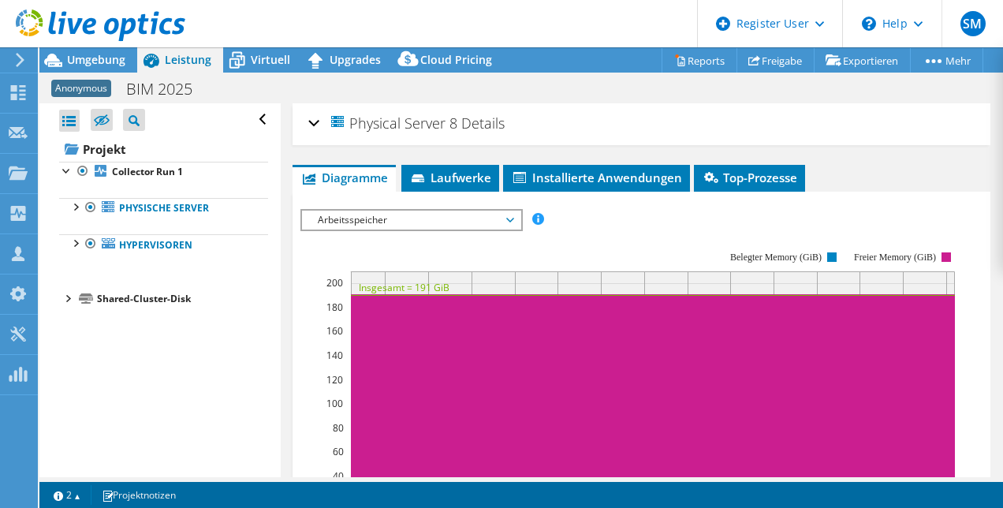
click at [306, 15] on header "SM Dell-Benutzer Steven Maess Steven.Maess@dell.com Dell My Profile Log Out \n …" at bounding box center [501, 23] width 1003 height 47
click at [73, 241] on div at bounding box center [75, 242] width 16 height 16
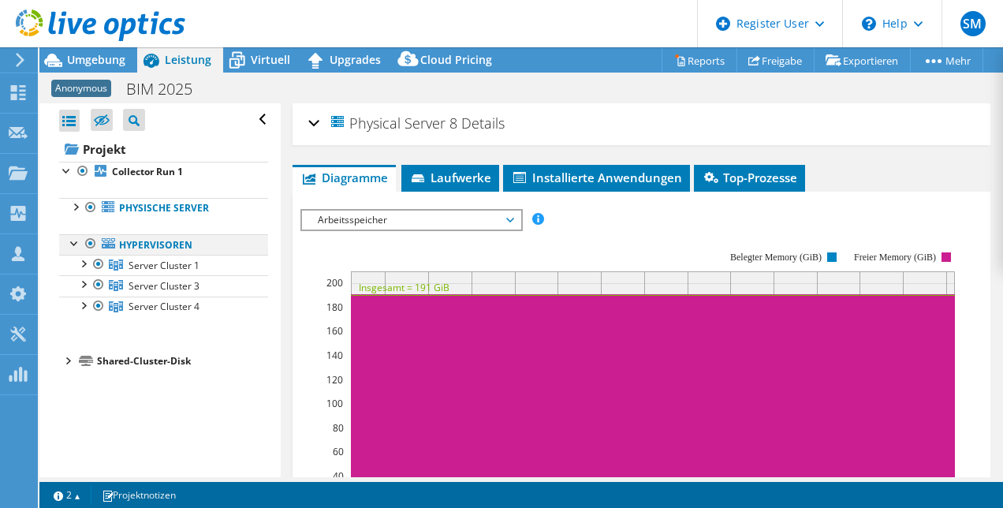
click at [74, 241] on div at bounding box center [75, 242] width 16 height 16
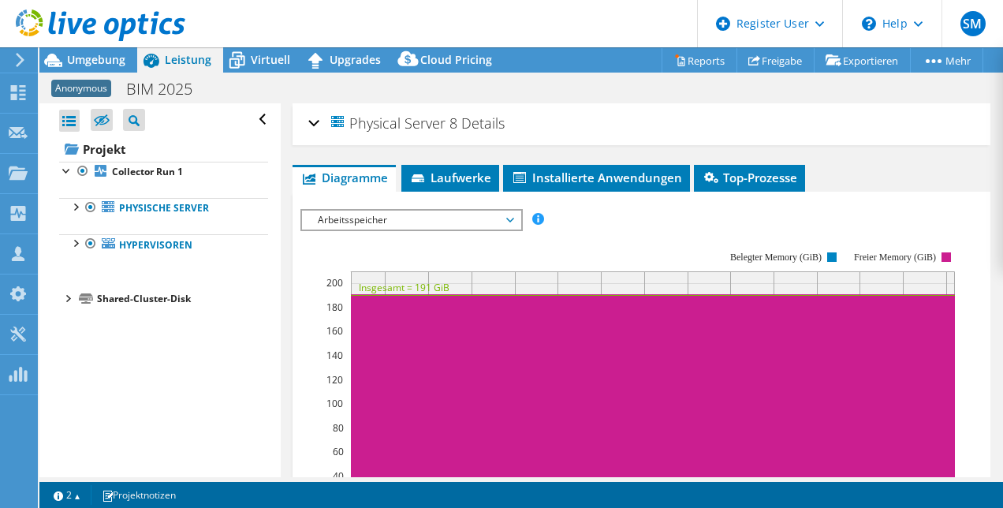
click at [71, 297] on div at bounding box center [67, 297] width 16 height 16
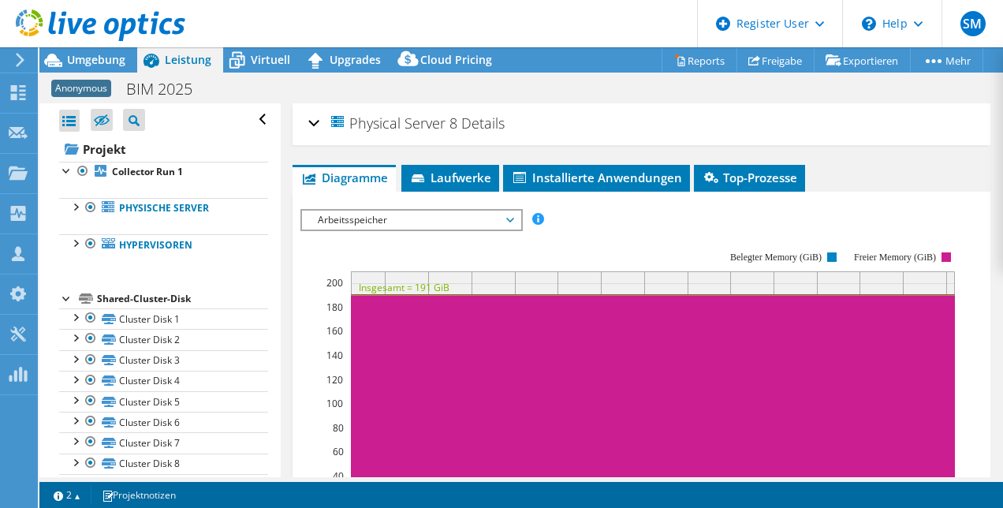
click at [66, 295] on div at bounding box center [67, 297] width 16 height 16
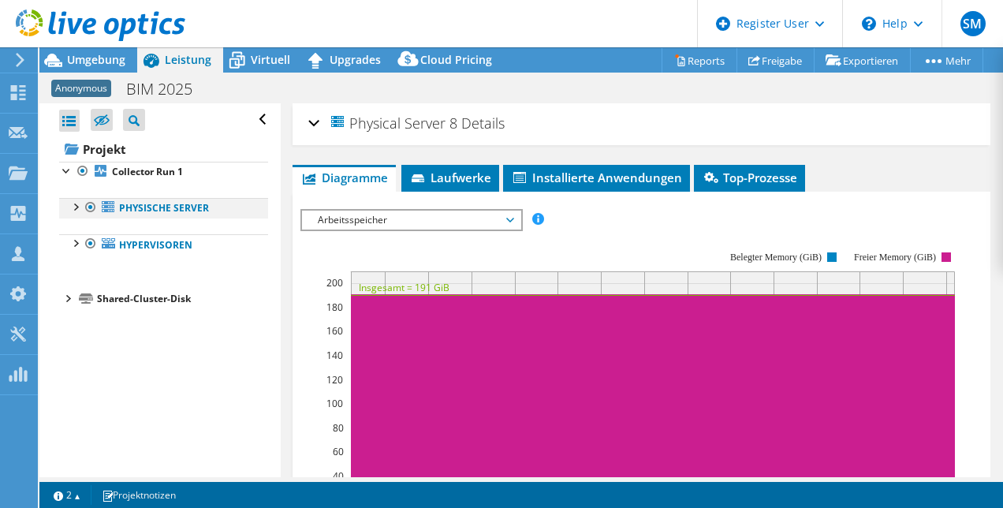
click at [78, 203] on div at bounding box center [75, 206] width 16 height 16
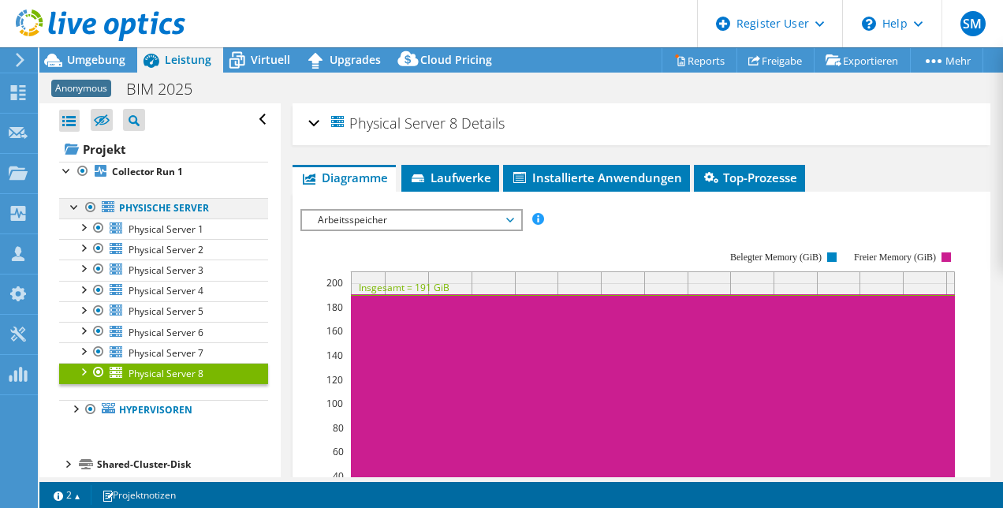
click at [73, 206] on div at bounding box center [75, 206] width 16 height 16
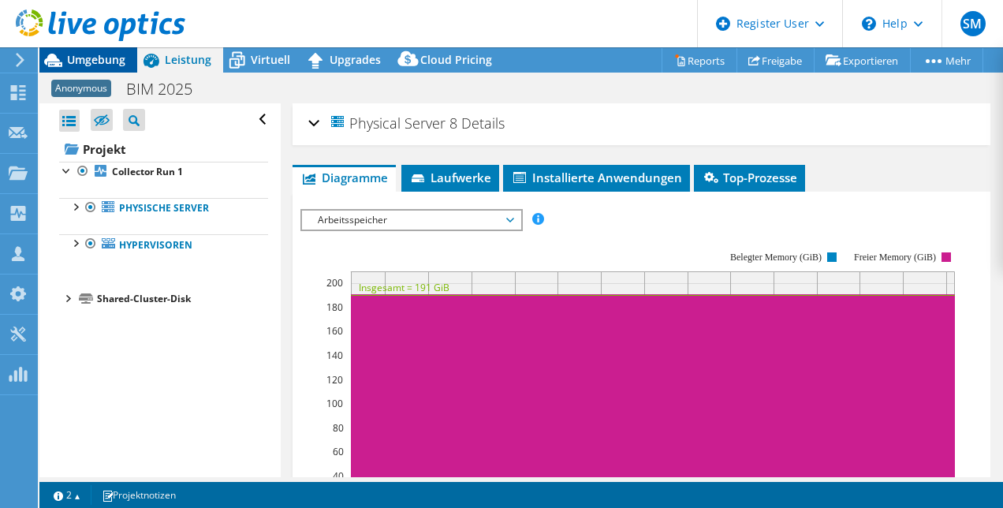
click at [90, 57] on span "Umgebung" at bounding box center [96, 59] width 58 height 15
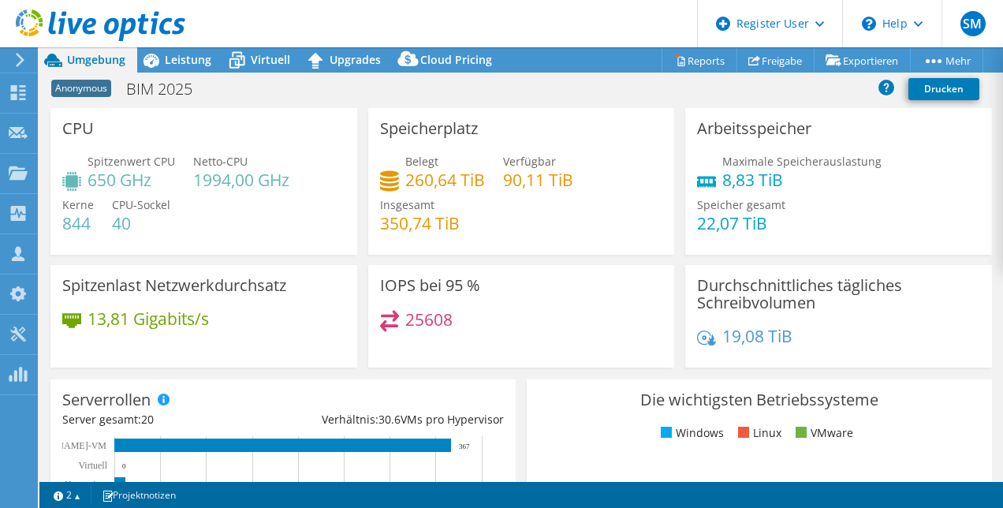
click at [629, 314] on div "25608" at bounding box center [521, 327] width 283 height 34
